Goal: Navigation & Orientation: Find specific page/section

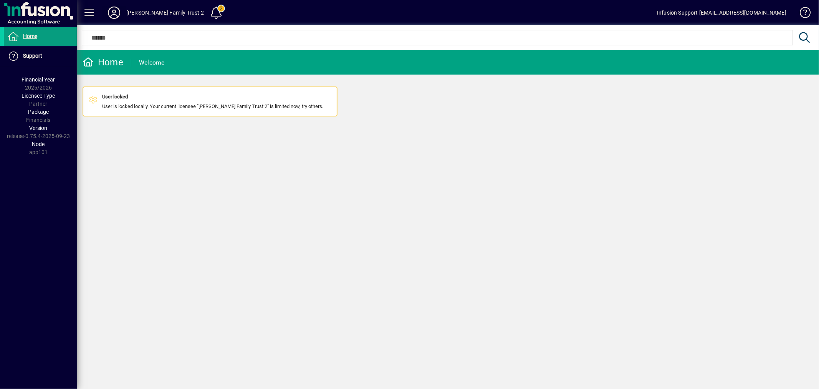
click at [114, 7] on icon at bounding box center [113, 13] width 15 height 12
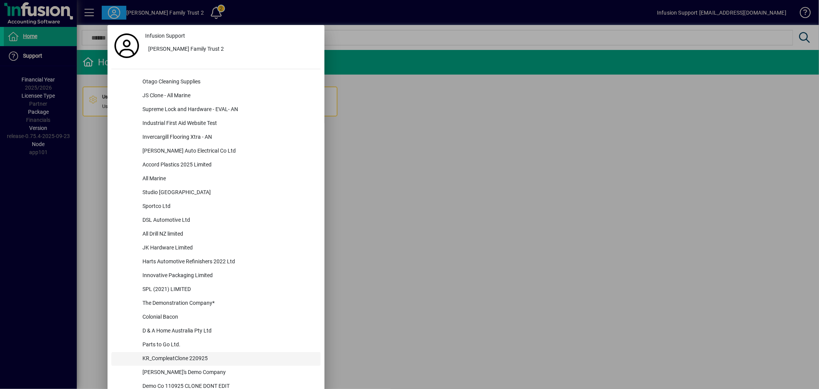
scroll to position [286, 0]
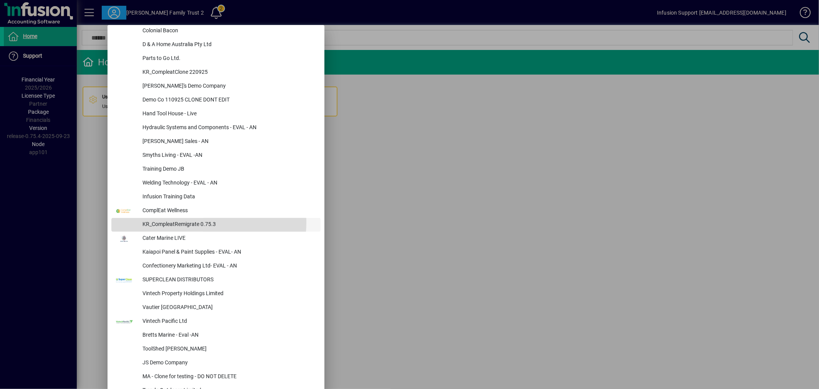
click at [206, 222] on div "KR_CompleatRemigrate 0.75.3" at bounding box center [228, 225] width 184 height 14
